Goal: Navigation & Orientation: Find specific page/section

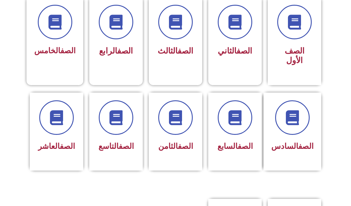
scroll to position [178, 0]
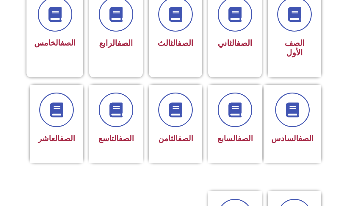
click at [232, 120] on span at bounding box center [235, 110] width 35 height 35
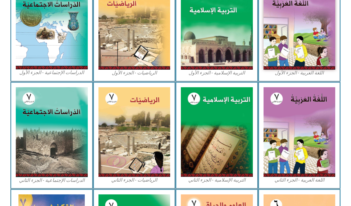
scroll to position [204, 0]
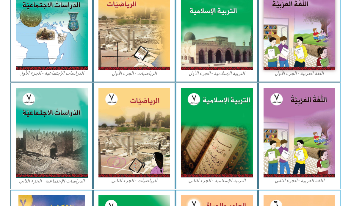
click at [34, 48] on img at bounding box center [52, 25] width 72 height 90
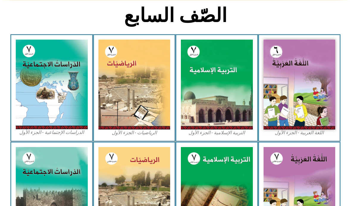
scroll to position [144, 0]
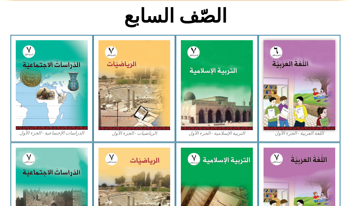
click at [41, 93] on img at bounding box center [52, 85] width 72 height 90
click at [45, 92] on img at bounding box center [52, 85] width 72 height 90
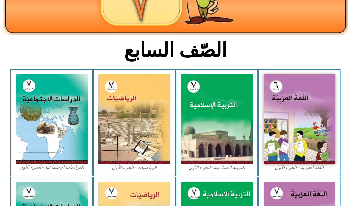
scroll to position [101, 0]
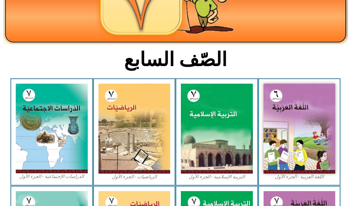
click at [41, 118] on img at bounding box center [52, 129] width 72 height 90
click at [35, 107] on img at bounding box center [52, 129] width 72 height 90
click at [50, 128] on img at bounding box center [52, 129] width 72 height 90
click at [61, 143] on img at bounding box center [52, 129] width 72 height 90
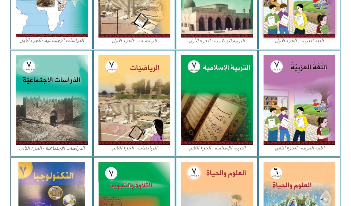
scroll to position [139, 0]
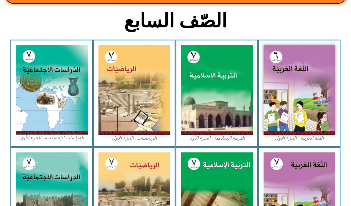
click at [40, 139] on figcaption "الدراسات الإجتماعية - الجزء الأول​" at bounding box center [52, 138] width 72 height 7
click at [39, 134] on img at bounding box center [52, 90] width 72 height 90
click at [41, 121] on img at bounding box center [52, 90] width 72 height 90
click at [43, 103] on img at bounding box center [52, 90] width 72 height 90
click at [40, 99] on img at bounding box center [52, 90] width 72 height 90
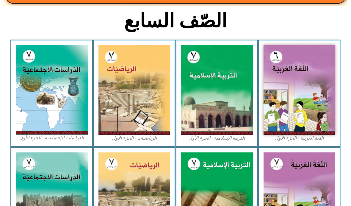
click at [64, 78] on img at bounding box center [52, 90] width 72 height 90
click at [71, 81] on img at bounding box center [52, 90] width 72 height 90
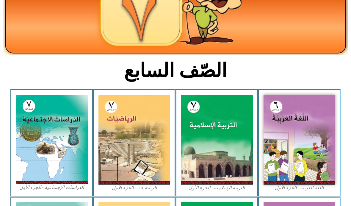
scroll to position [89, 0]
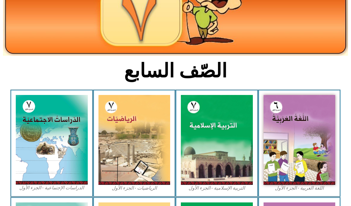
click at [39, 149] on img at bounding box center [52, 140] width 72 height 90
click at [40, 148] on img at bounding box center [52, 140] width 72 height 90
click at [59, 184] on img at bounding box center [52, 140] width 72 height 90
click at [58, 181] on img at bounding box center [52, 140] width 72 height 90
click at [54, 177] on img at bounding box center [52, 140] width 72 height 90
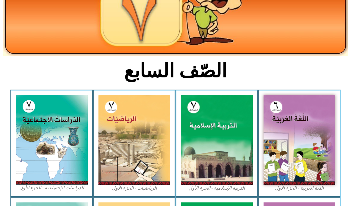
click at [45, 185] on img at bounding box center [52, 140] width 72 height 90
click at [44, 183] on img at bounding box center [52, 140] width 72 height 90
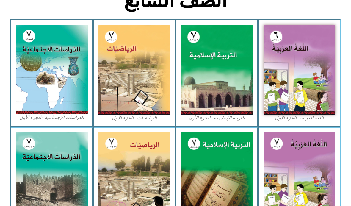
scroll to position [254, 0]
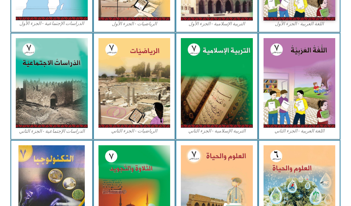
click at [346, 118] on section "اللغة العربية - الجزء الثاني التربية [DEMOGRAPHIC_DATA] - الجزء الثاني الرياضيا…" at bounding box center [175, 86] width 351 height 107
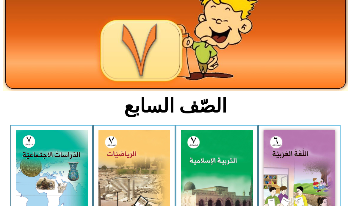
scroll to position [0, 0]
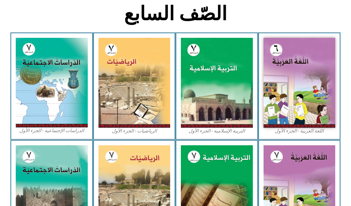
scroll to position [140, 0]
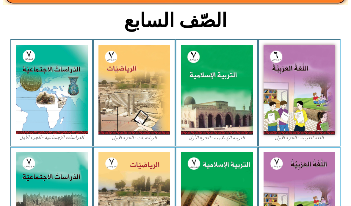
click at [37, 108] on img at bounding box center [52, 90] width 72 height 90
click at [39, 113] on img at bounding box center [52, 90] width 72 height 90
click at [47, 85] on img at bounding box center [52, 90] width 72 height 90
click at [48, 84] on img at bounding box center [52, 90] width 72 height 90
